Goal: Book appointment/travel/reservation

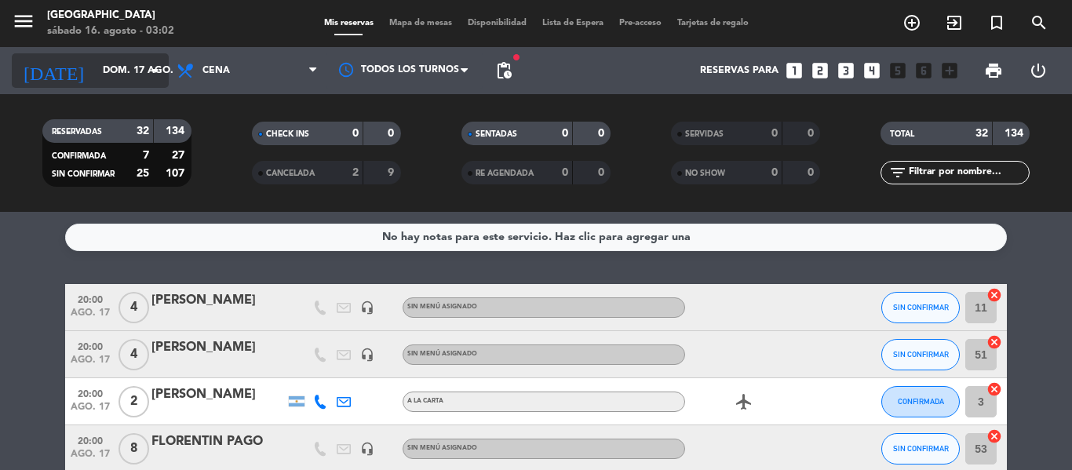
click at [117, 75] on input "dom. 17 ago." at bounding box center [161, 70] width 133 height 27
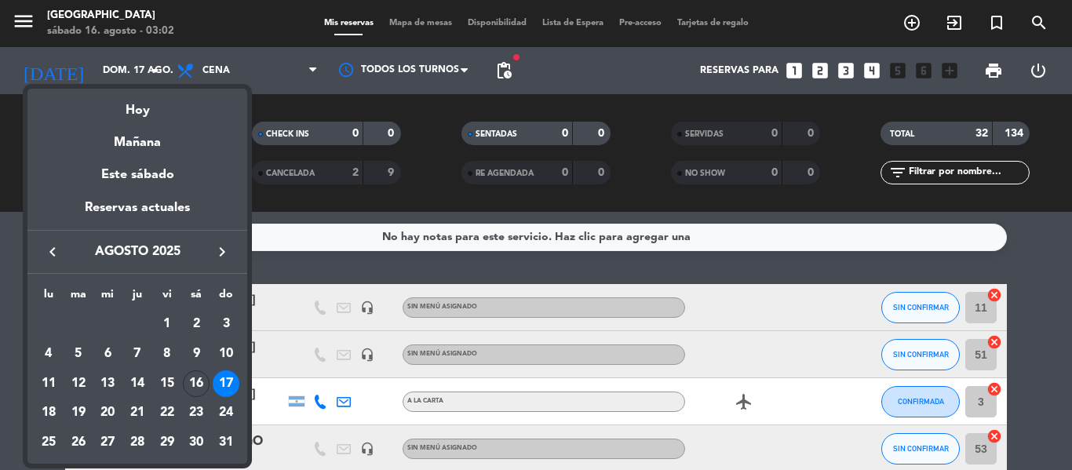
click at [290, 275] on div at bounding box center [536, 235] width 1072 height 470
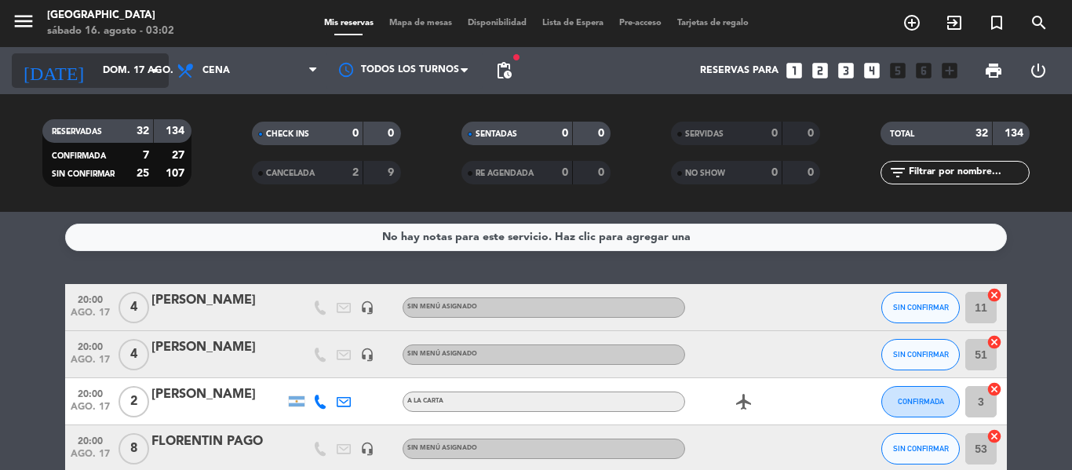
click at [141, 75] on input "dom. 17 ago." at bounding box center [161, 70] width 133 height 27
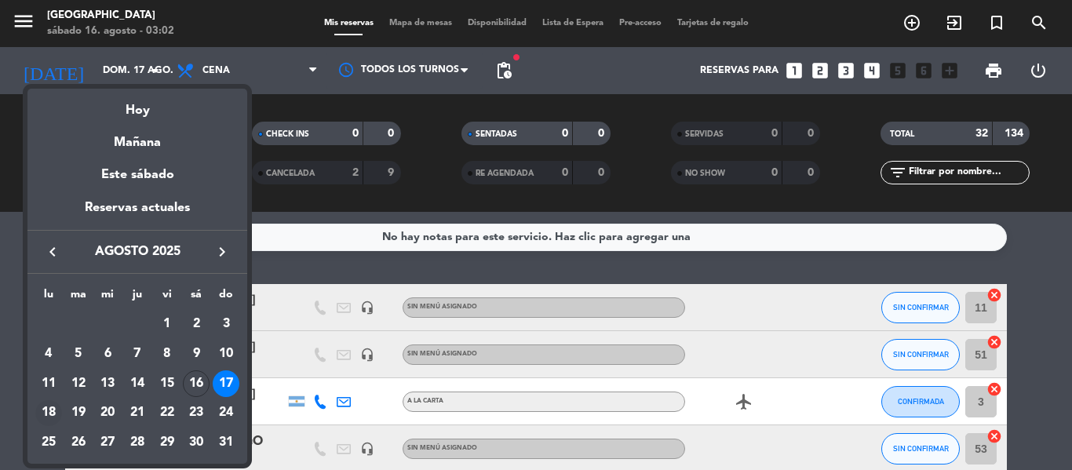
click at [57, 411] on div "18" at bounding box center [48, 413] width 27 height 27
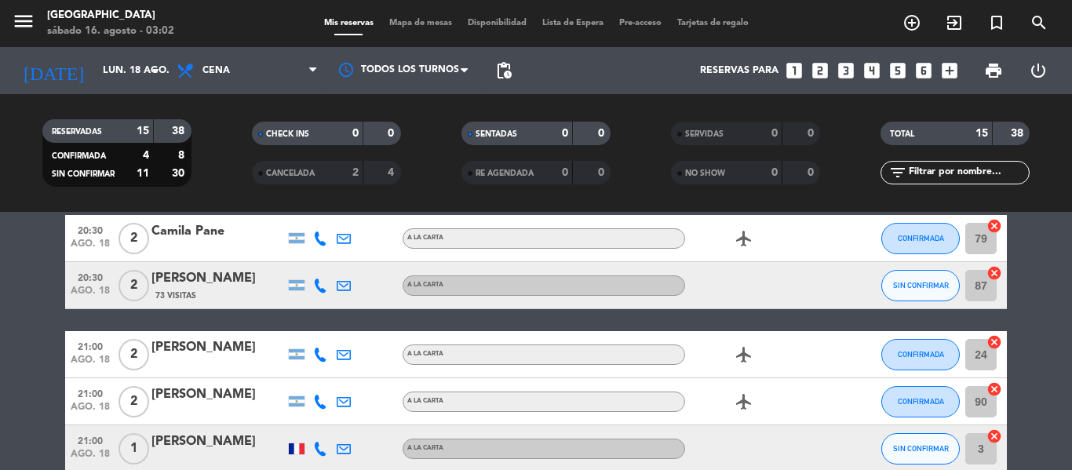
scroll to position [471, 0]
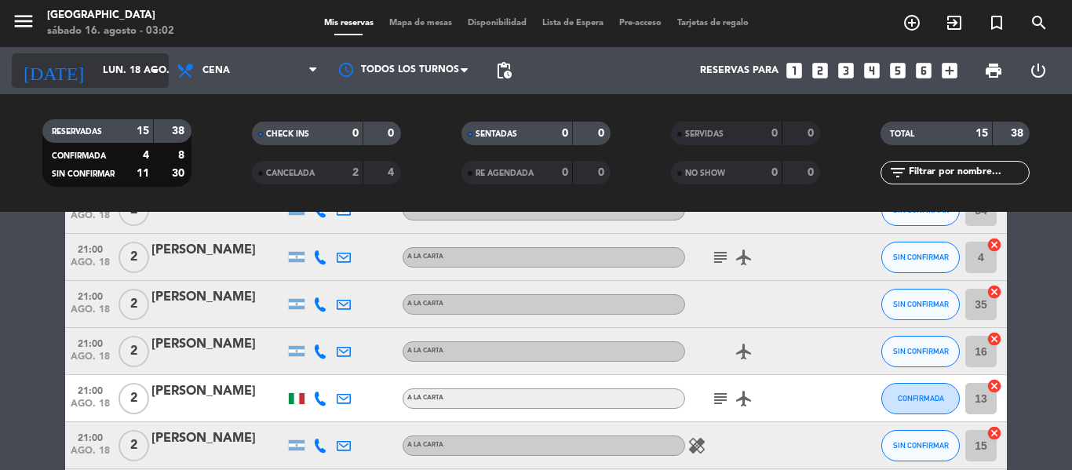
click at [95, 57] on input "lun. 18 ago." at bounding box center [161, 70] width 133 height 27
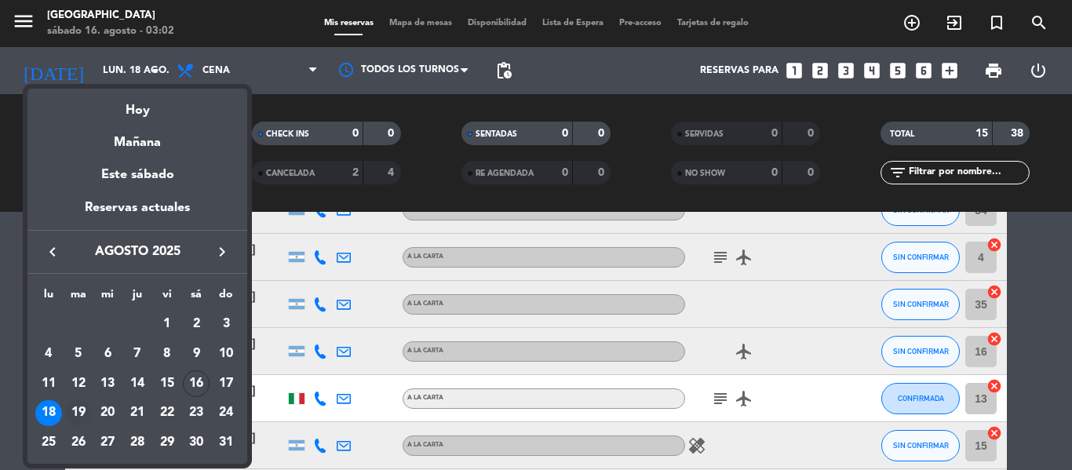
click at [76, 413] on div "19" at bounding box center [78, 413] width 27 height 27
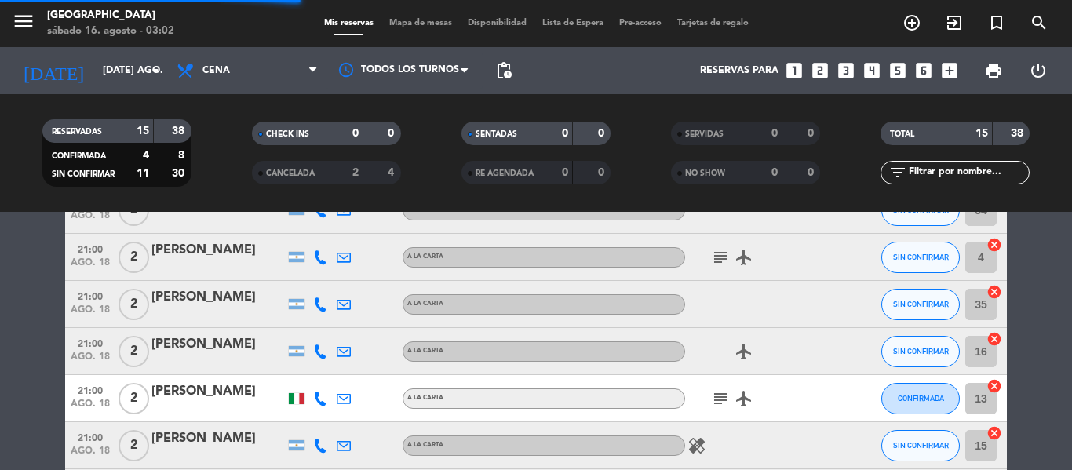
scroll to position [150, 0]
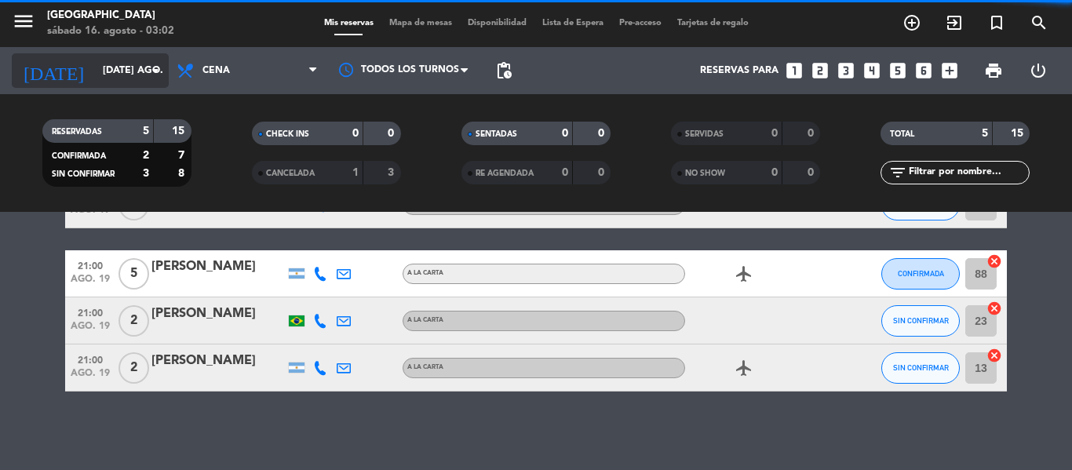
click at [106, 86] on div "[DATE] [DATE] ago. arrow_drop_down" at bounding box center [90, 70] width 157 height 35
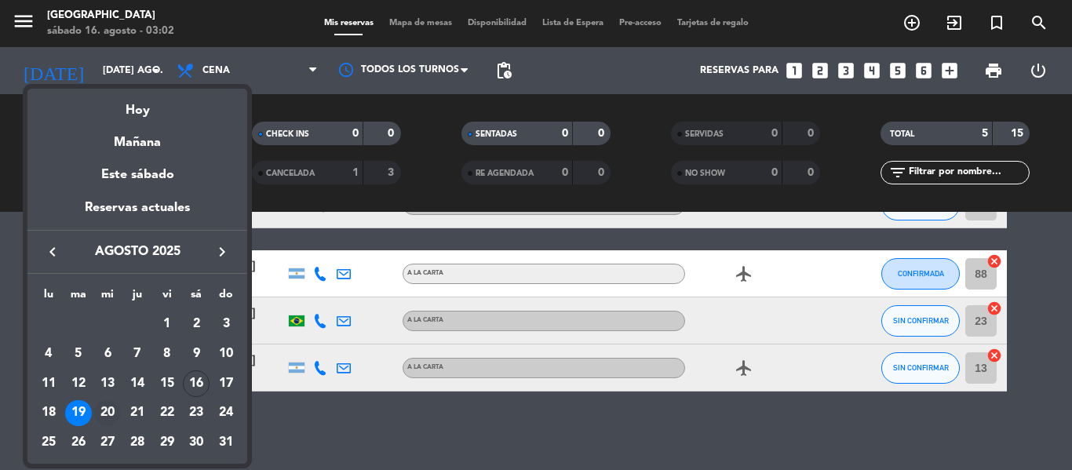
click at [108, 413] on div "20" at bounding box center [107, 413] width 27 height 27
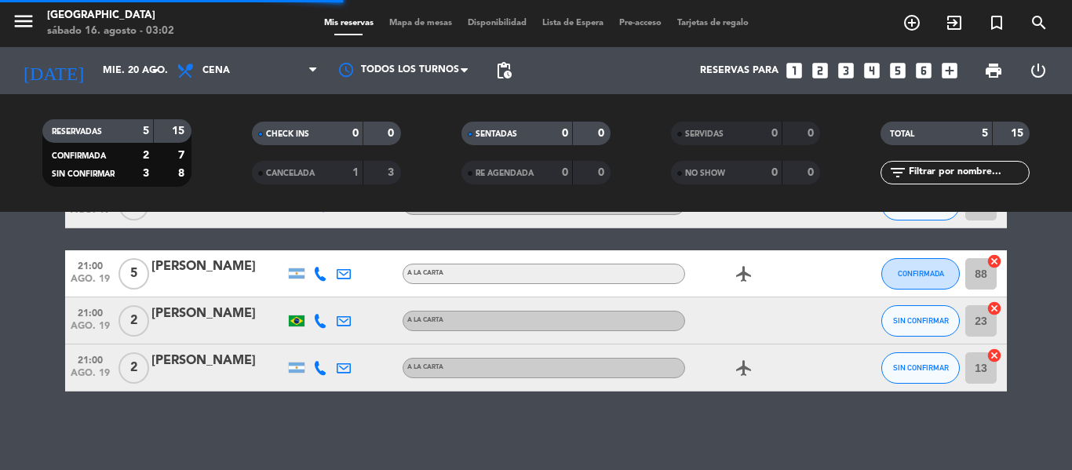
scroll to position [266, 0]
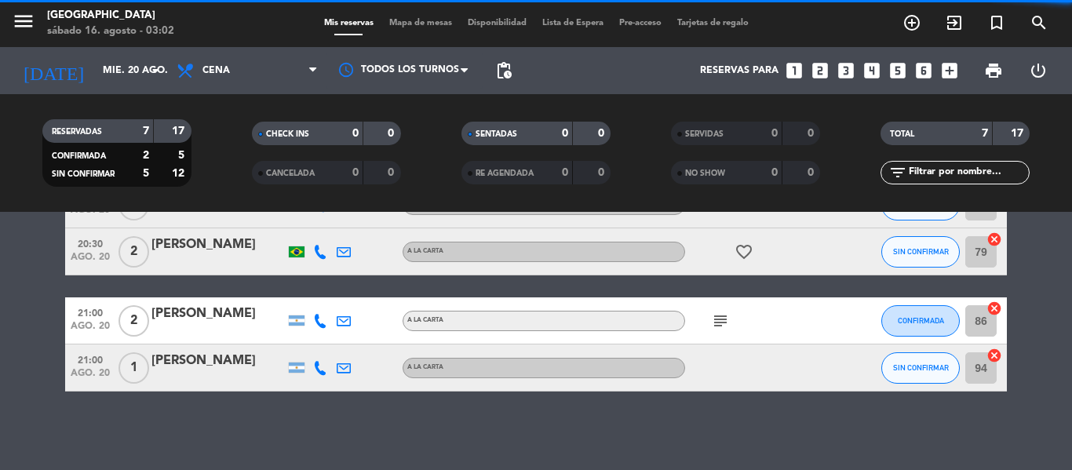
click at [123, 89] on div "[DATE] mié. 20 ago. arrow_drop_down" at bounding box center [90, 70] width 157 height 47
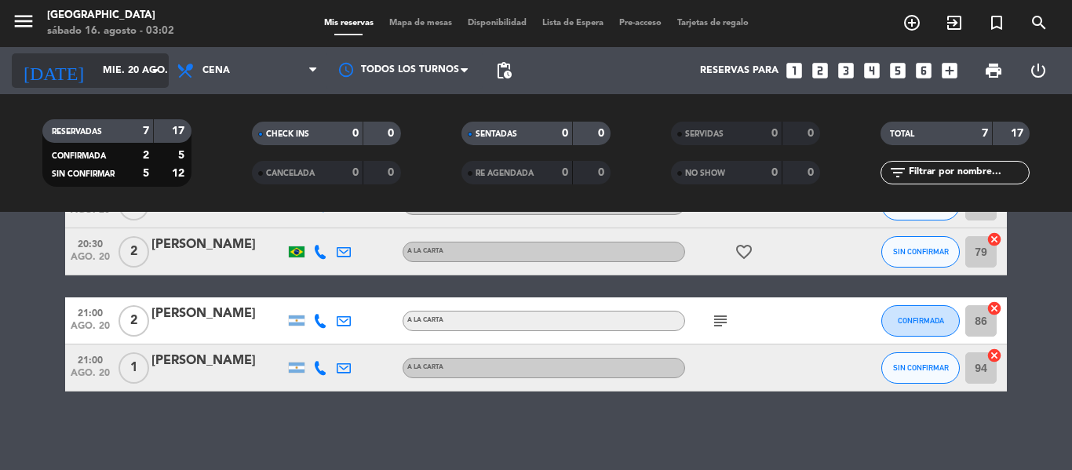
click at [109, 71] on input "mié. 20 ago." at bounding box center [161, 70] width 133 height 27
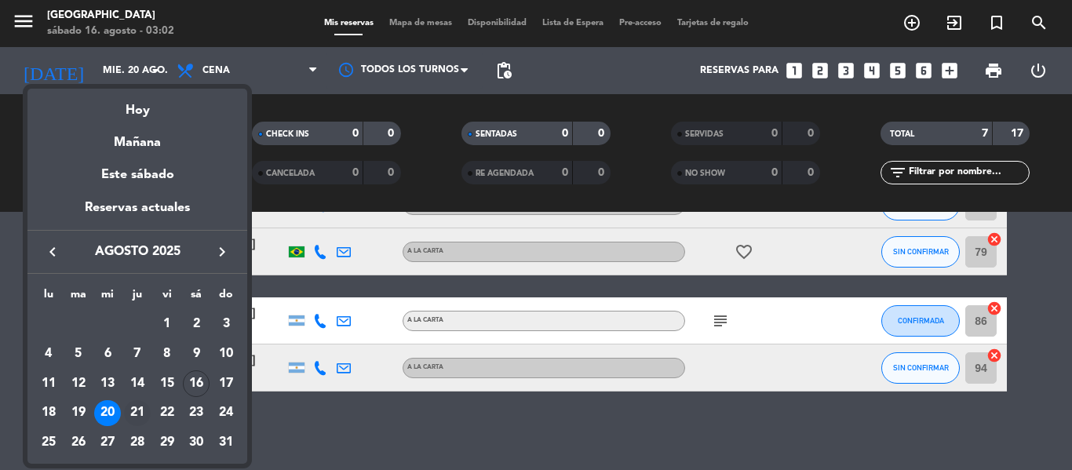
click at [144, 406] on div "21" at bounding box center [137, 413] width 27 height 27
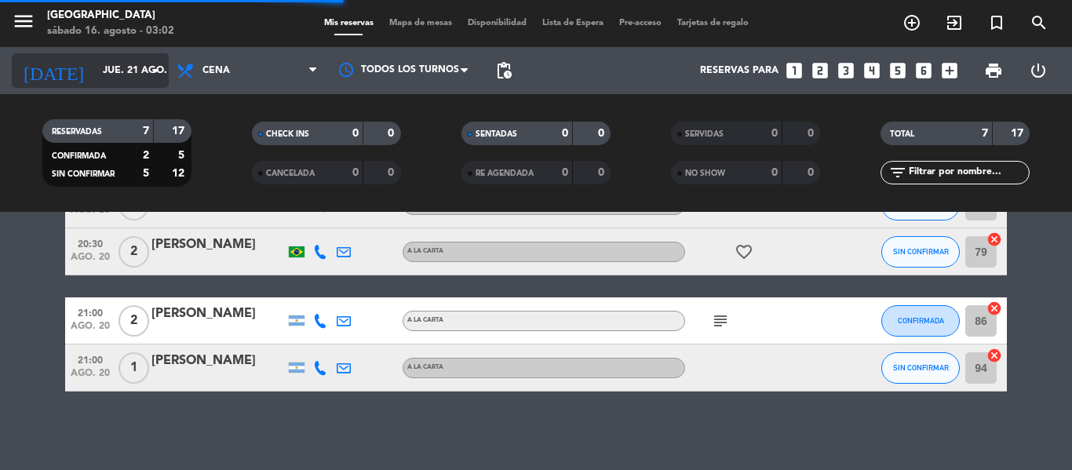
scroll to position [360, 0]
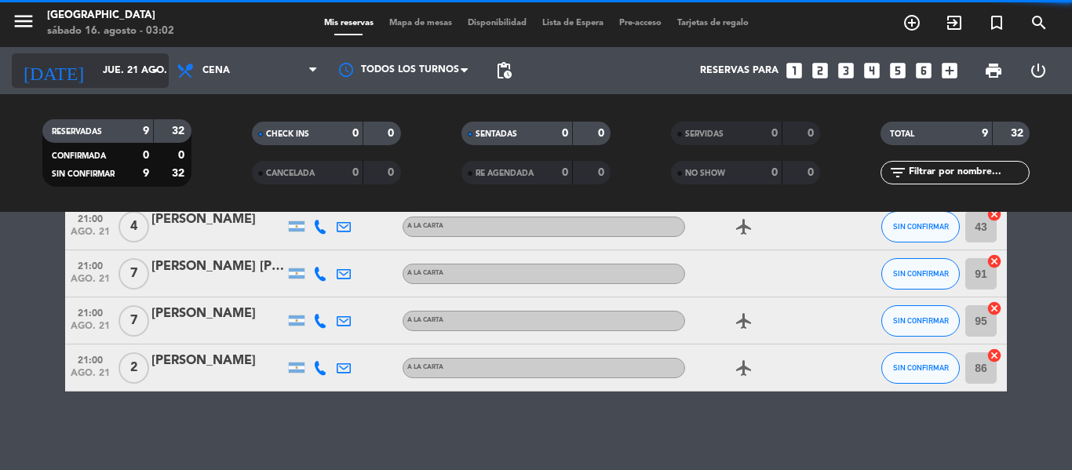
click at [136, 68] on input "jue. 21 ago." at bounding box center [161, 70] width 133 height 27
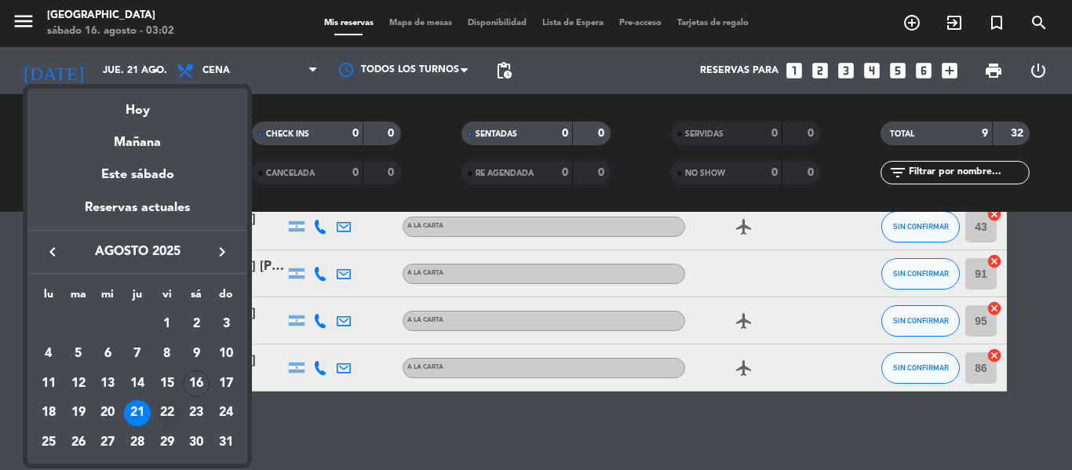
click at [170, 414] on div "22" at bounding box center [167, 413] width 27 height 27
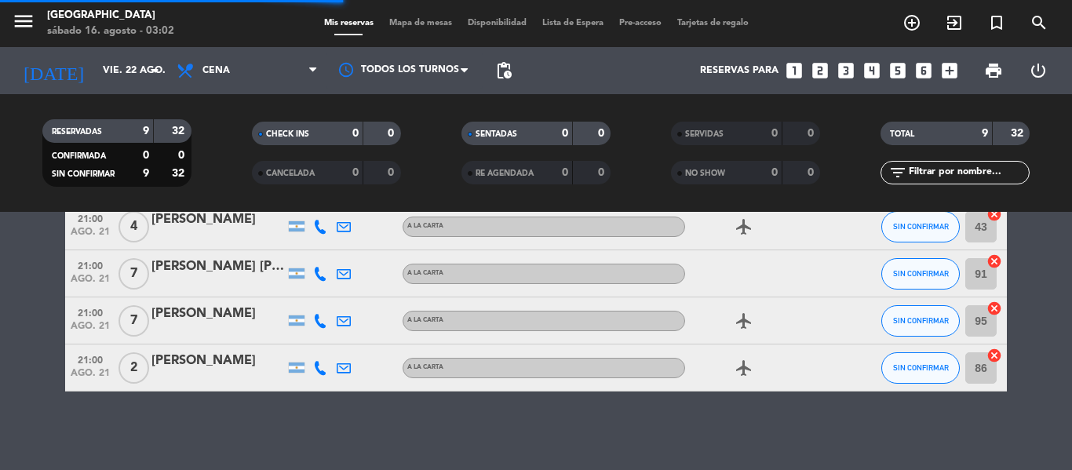
scroll to position [454, 0]
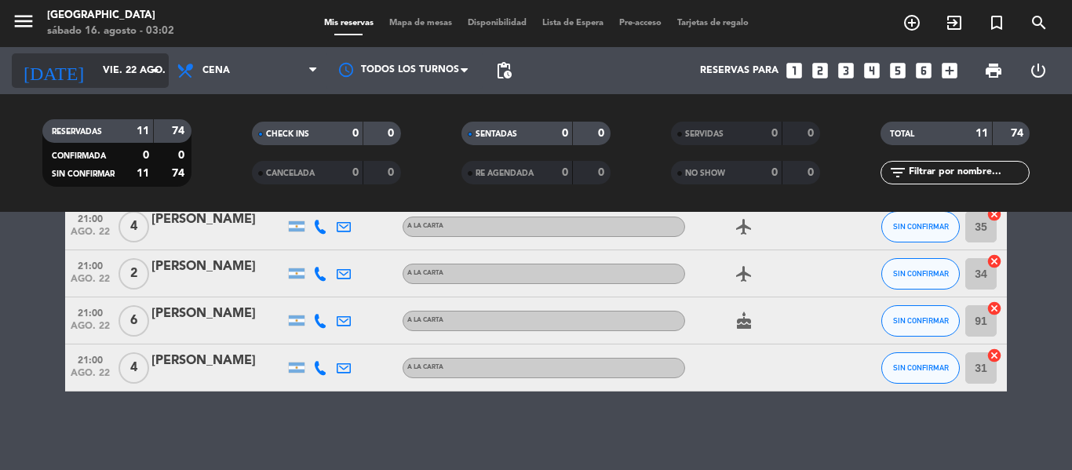
click at [124, 64] on input "vie. 22 ago." at bounding box center [161, 70] width 133 height 27
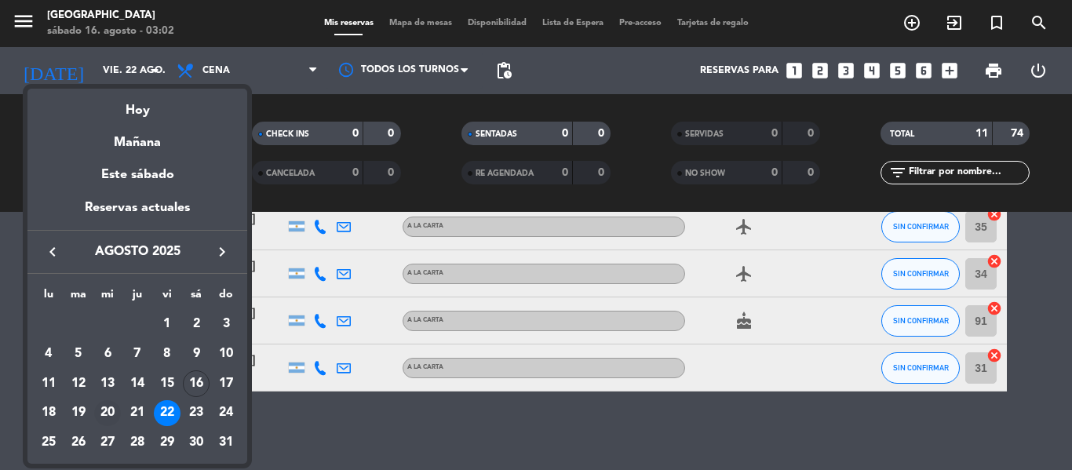
click at [110, 414] on div "20" at bounding box center [107, 413] width 27 height 27
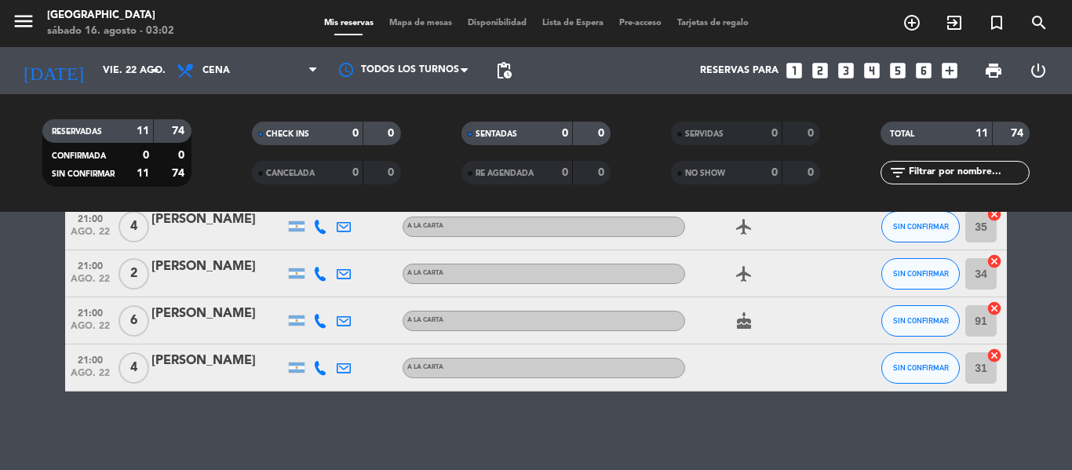
type input "mié. 20 ago."
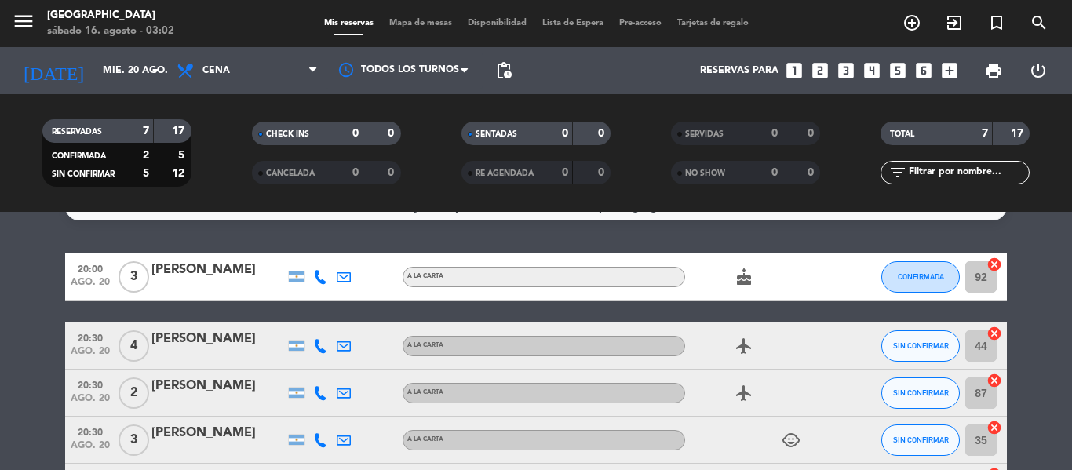
scroll to position [0, 0]
